Goal: Find specific page/section: Find specific page/section

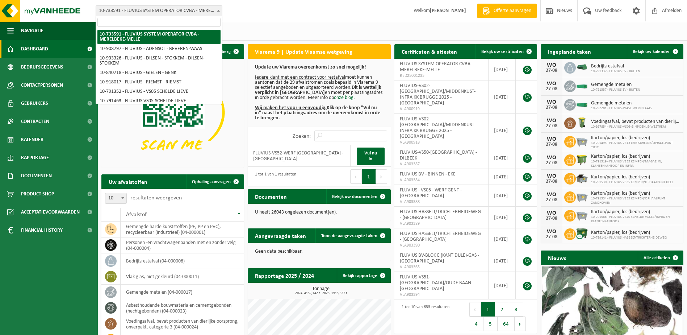
click at [213, 15] on span "10-733591 - FLUVIUS SYSTEM OPERATOR CVBA - MERELBEKE-MELLE" at bounding box center [159, 11] width 126 height 10
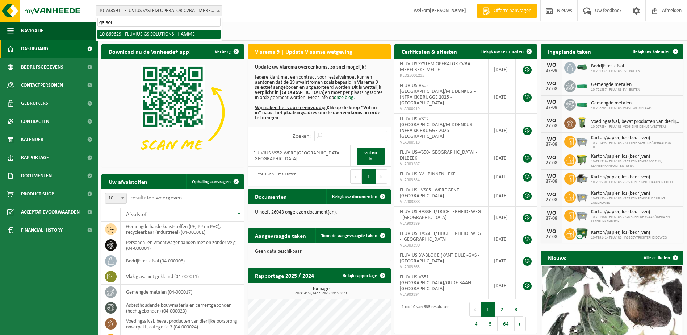
type input "gs sol"
select select "104263"
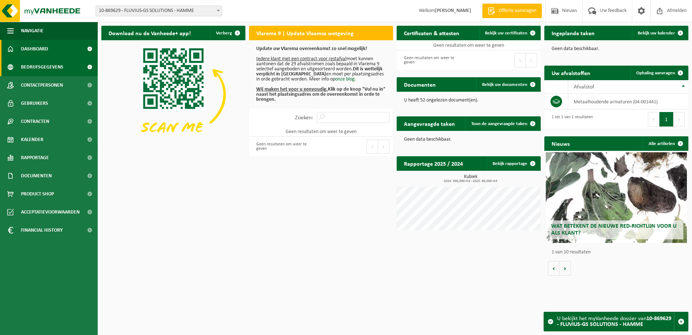
click at [51, 70] on span "Bedrijfsgegevens" at bounding box center [42, 67] width 42 height 18
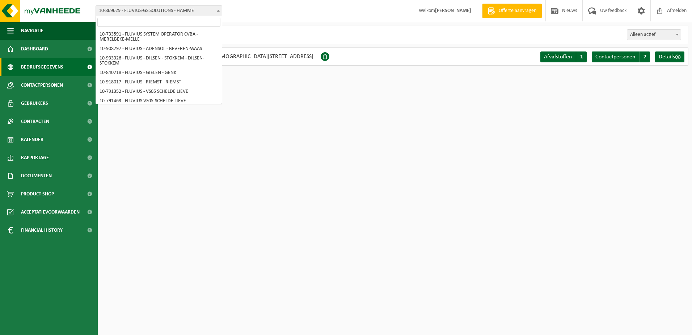
click at [213, 13] on span "10-869629 - FLUVIUS-GS SOLUTIONS - HAMME" at bounding box center [159, 11] width 126 height 10
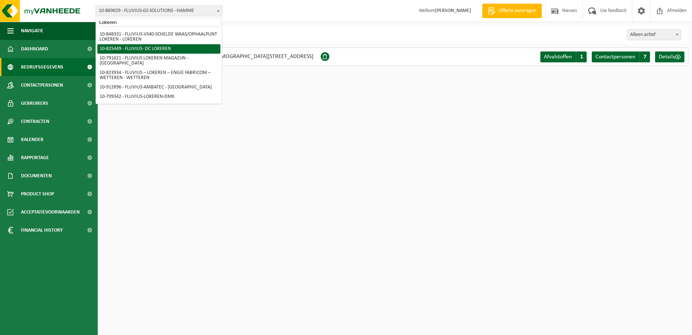
type input "Lokeren"
select select "85365"
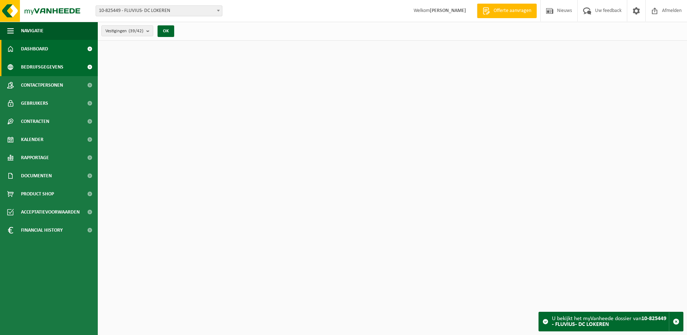
click at [54, 63] on span "Bedrijfsgegevens" at bounding box center [42, 67] width 42 height 18
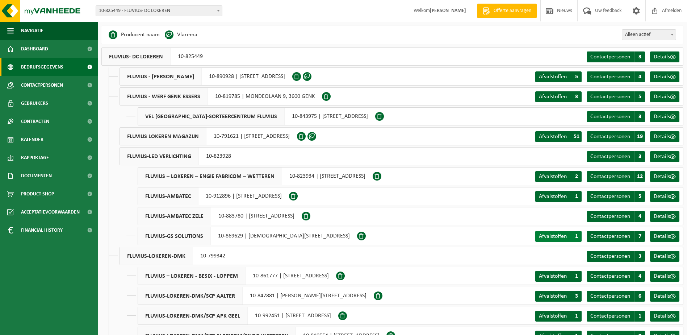
click at [556, 232] on link "Afvalstoffen A 1" at bounding box center [558, 236] width 46 height 11
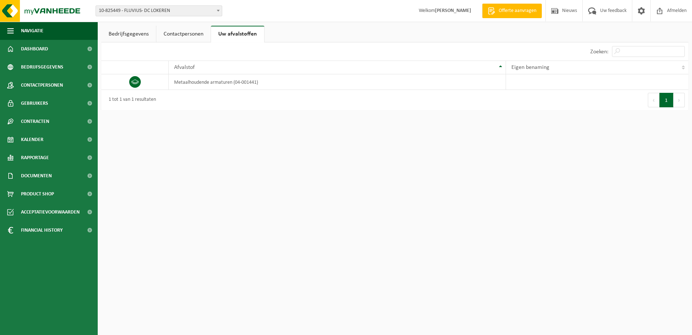
click at [124, 30] on link "Bedrijfsgegevens" at bounding box center [128, 34] width 55 height 17
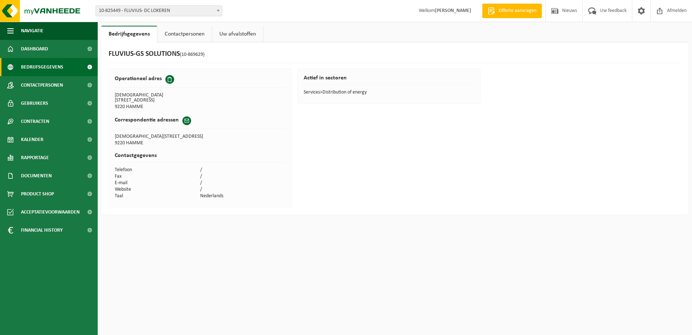
click at [56, 63] on span "Bedrijfsgegevens" at bounding box center [42, 67] width 42 height 18
